Goal: Obtain resource: Download file/media

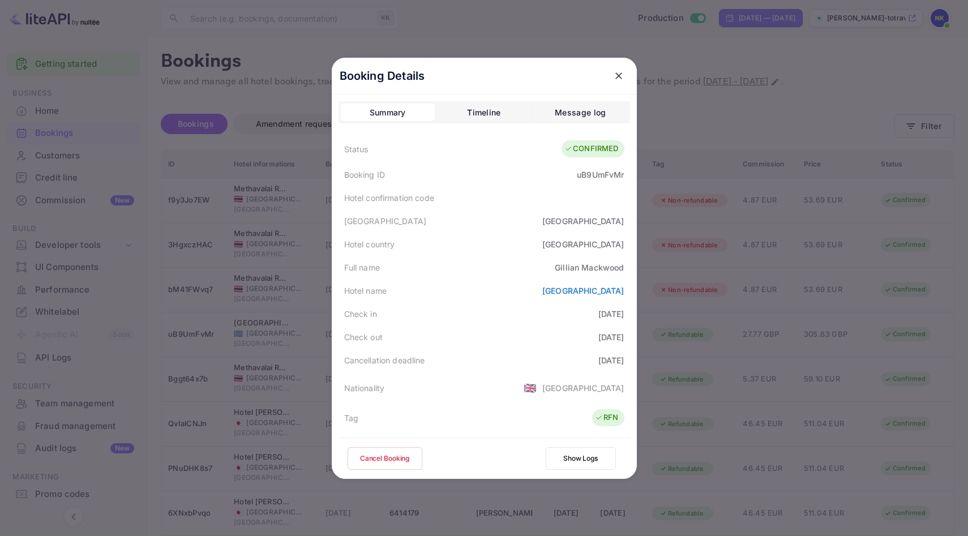
scroll to position [275, 0]
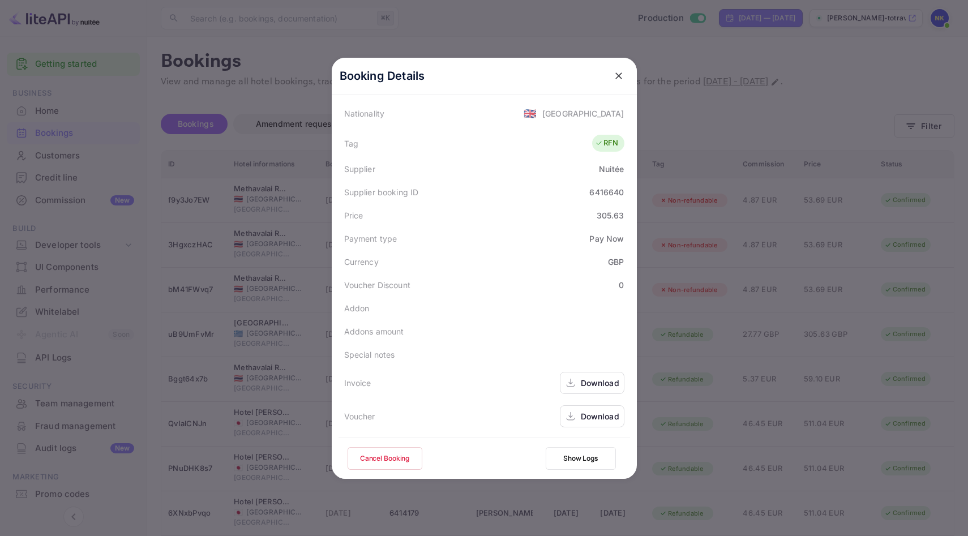
click at [620, 72] on icon "close" at bounding box center [618, 75] width 11 height 11
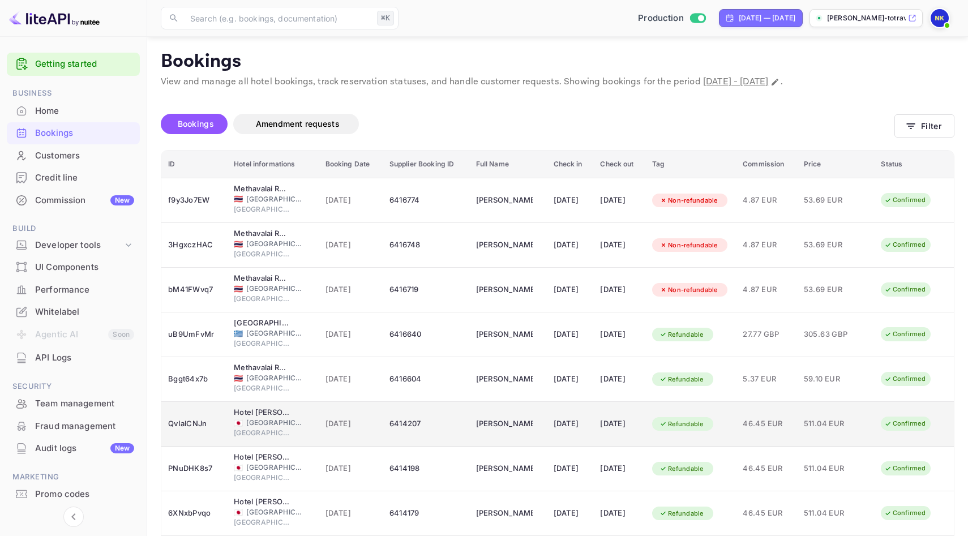
scroll to position [137, 0]
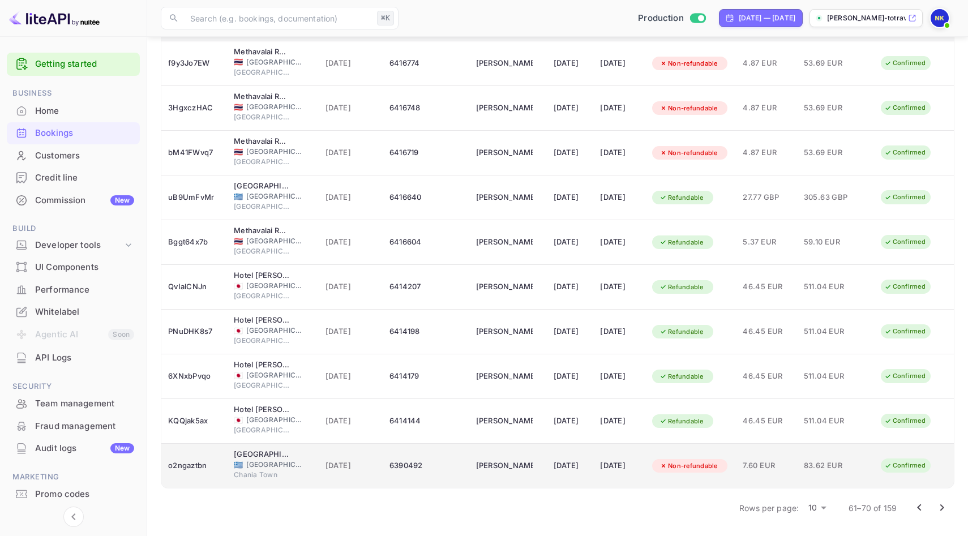
click at [524, 466] on td "[PERSON_NAME]" at bounding box center [508, 466] width 78 height 45
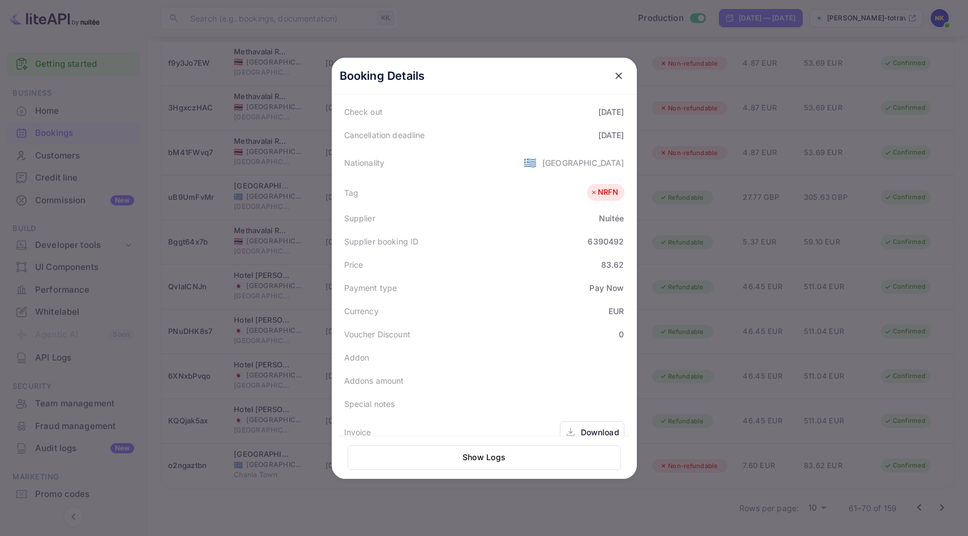
scroll to position [276, 0]
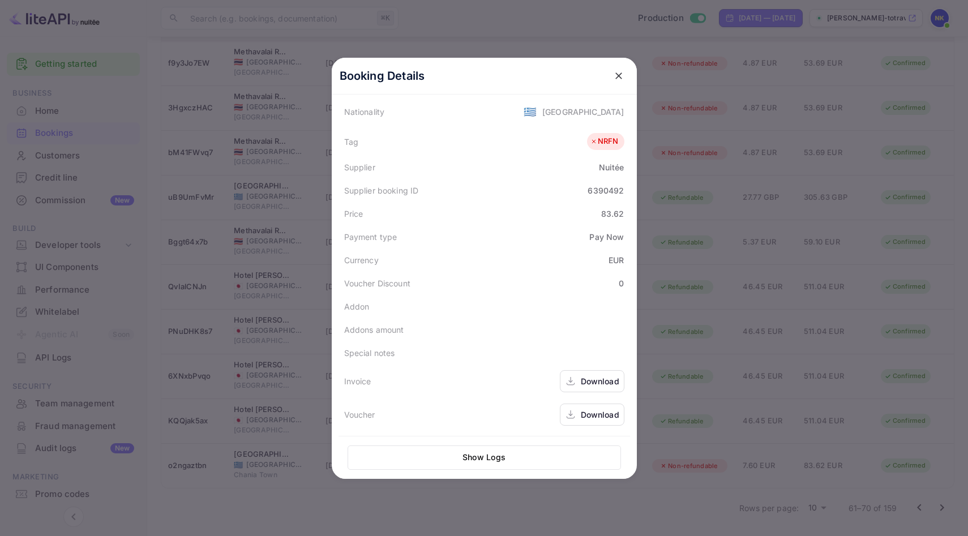
click at [604, 386] on div "Download" at bounding box center [600, 381] width 39 height 12
click at [620, 70] on icon "close" at bounding box center [618, 75] width 11 height 11
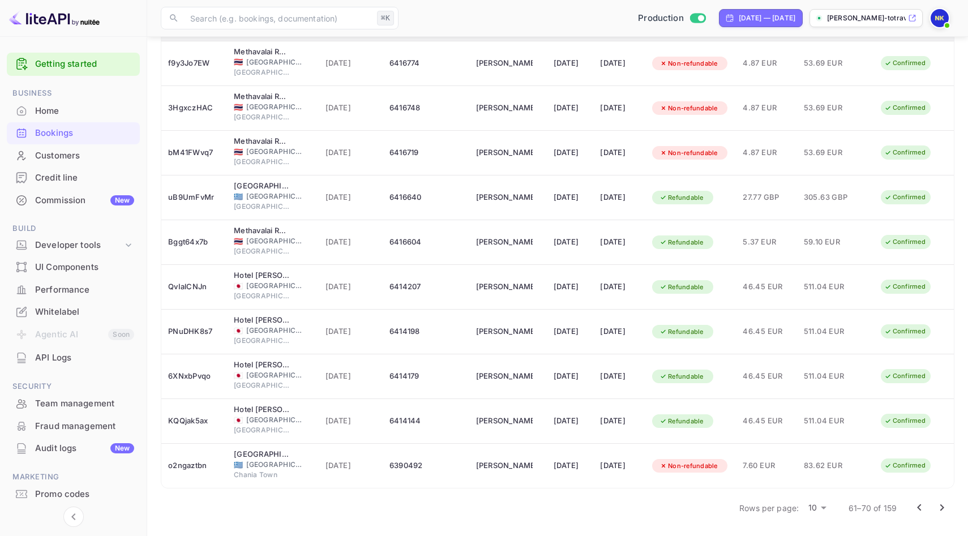
click at [945, 507] on icon "Go to next page" at bounding box center [943, 508] width 14 height 14
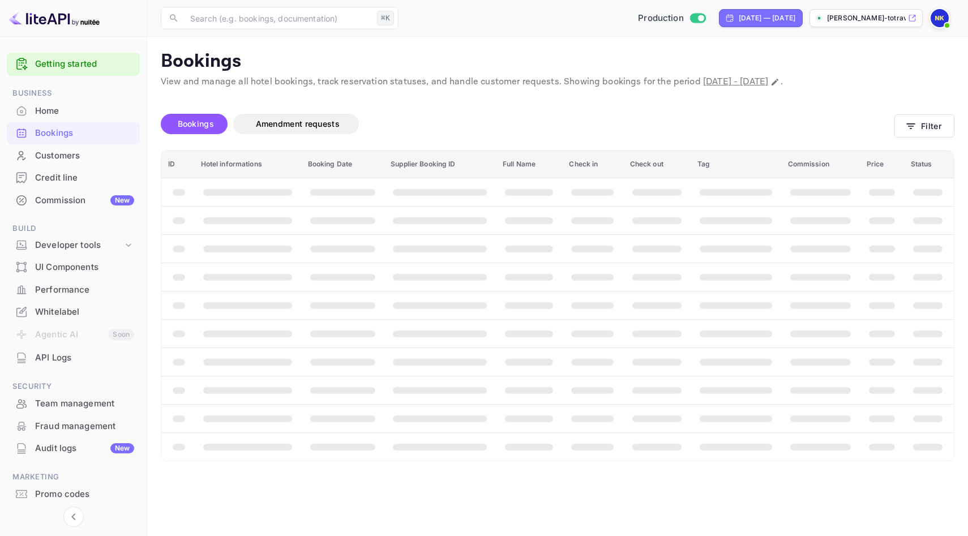
scroll to position [0, 0]
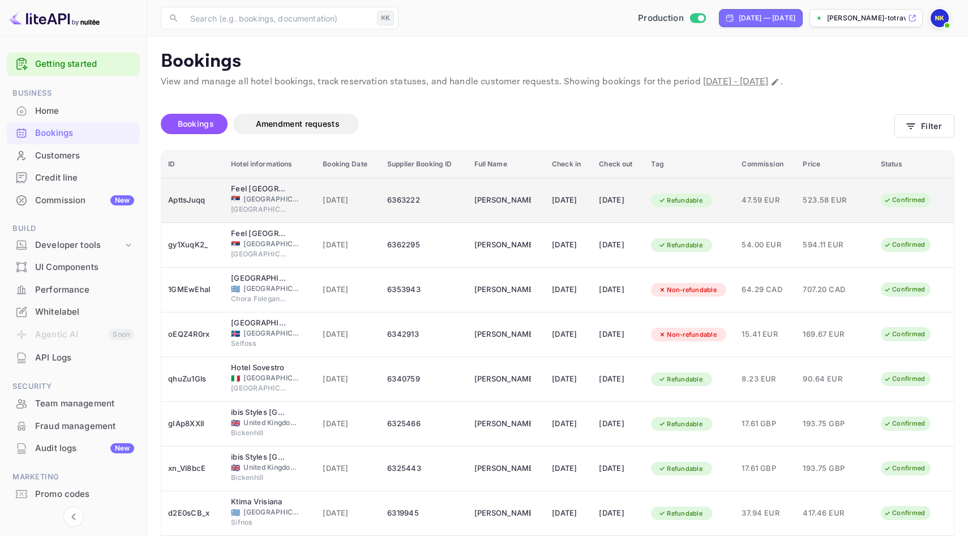
click at [605, 208] on div "[DATE]" at bounding box center [618, 200] width 39 height 18
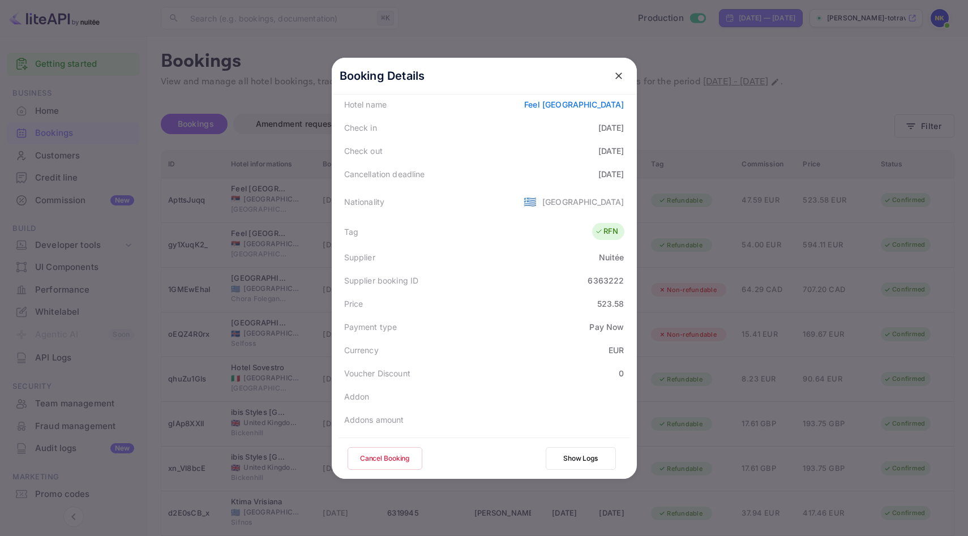
scroll to position [275, 0]
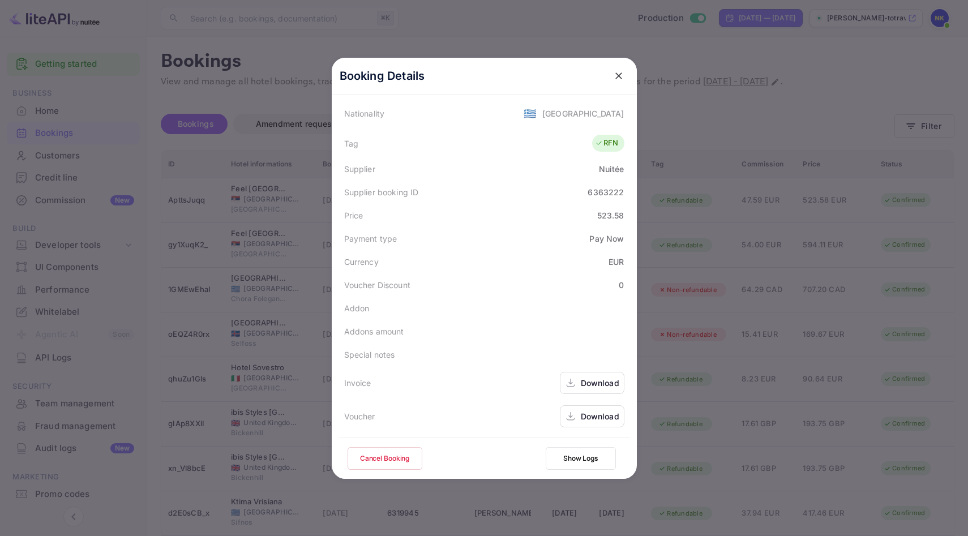
click at [586, 379] on div "Download" at bounding box center [600, 383] width 39 height 12
click at [620, 75] on icon "close" at bounding box center [618, 75] width 11 height 11
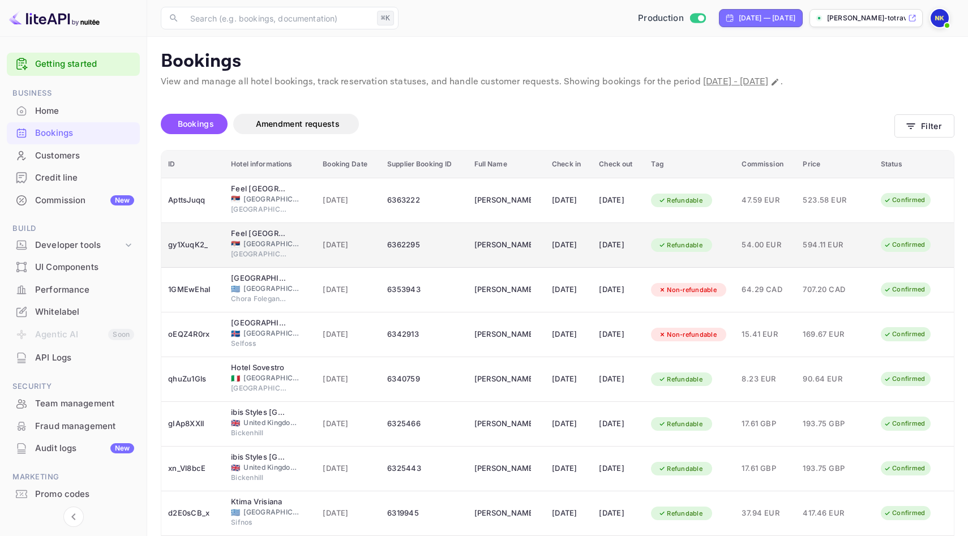
click at [316, 244] on td "[DATE]" at bounding box center [348, 245] width 65 height 45
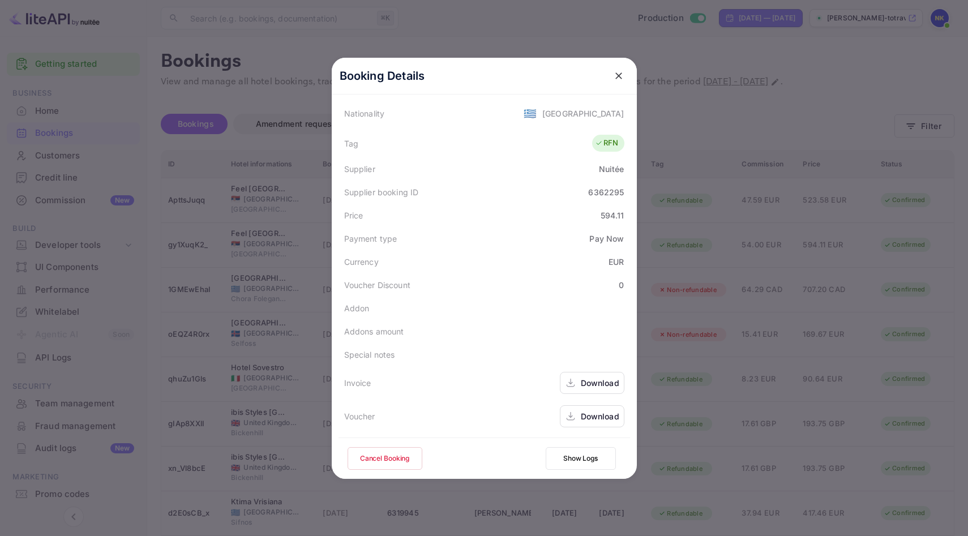
click at [598, 381] on div "Download" at bounding box center [600, 383] width 39 height 12
click at [622, 76] on icon "close" at bounding box center [618, 75] width 11 height 11
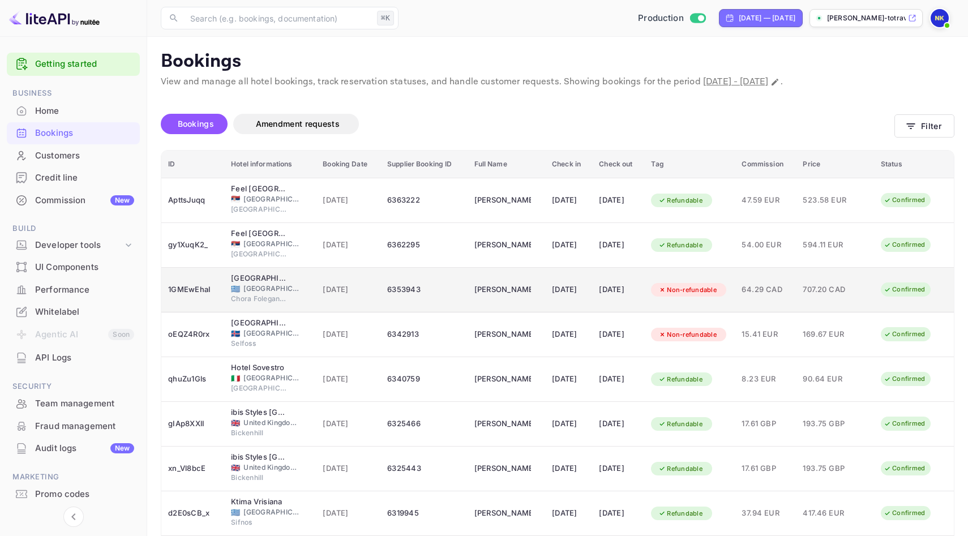
click at [559, 294] on div "[DATE]" at bounding box center [568, 290] width 33 height 18
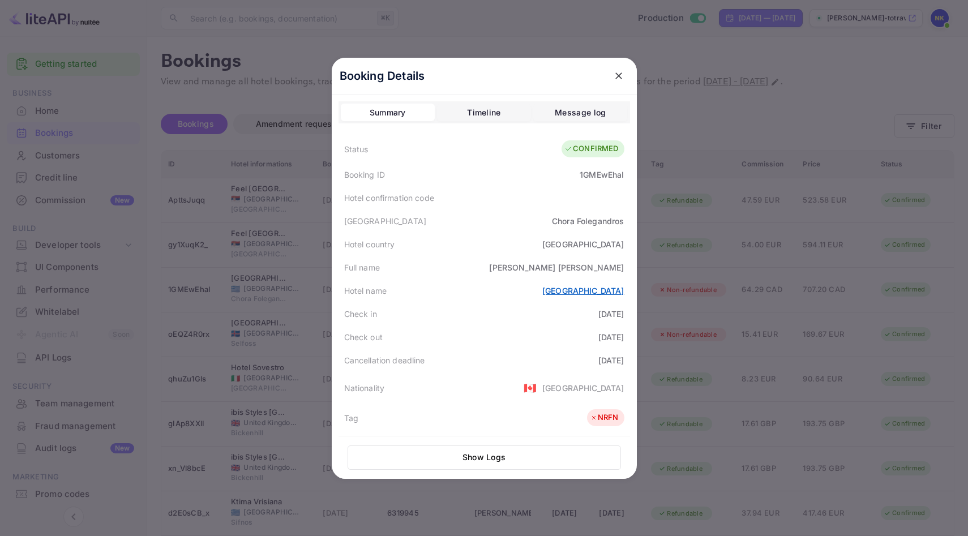
scroll to position [276, 0]
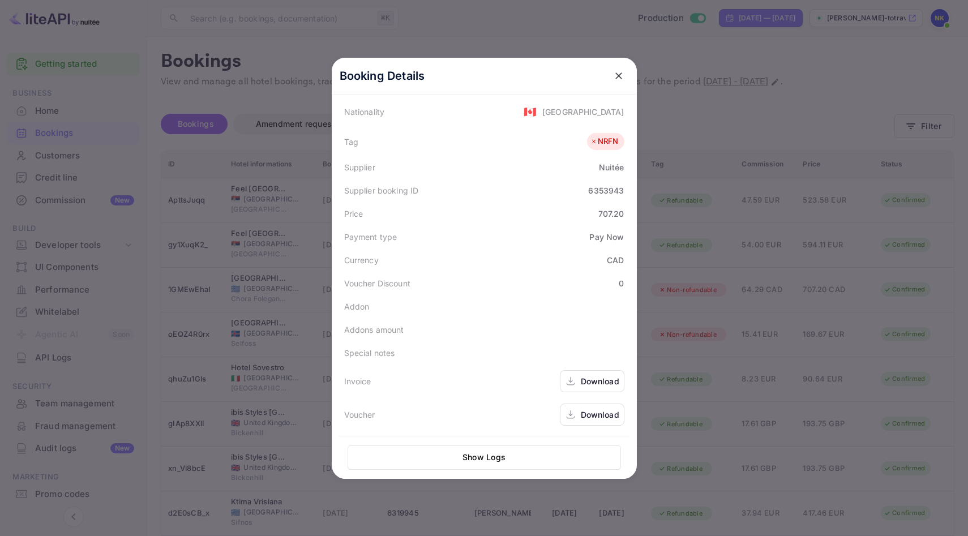
click at [604, 382] on div "Download" at bounding box center [600, 381] width 39 height 12
click at [620, 78] on icon "close" at bounding box center [618, 75] width 11 height 11
